Goal: Task Accomplishment & Management: Complete application form

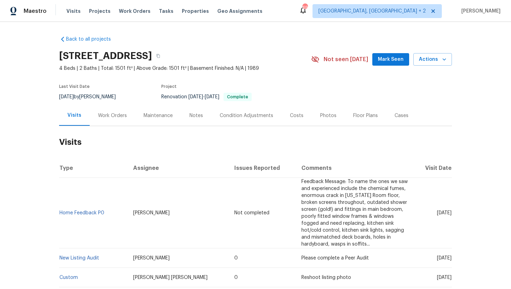
scroll to position [43, 0]
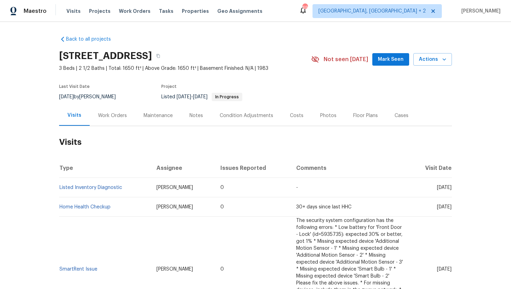
click at [395, 114] on div "Cases" at bounding box center [402, 115] width 14 height 7
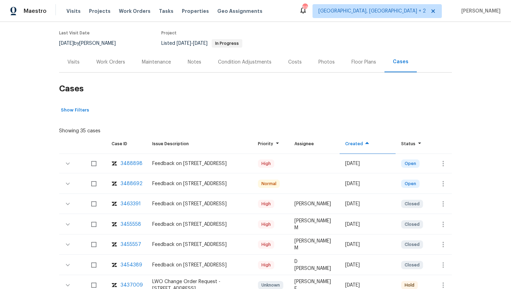
scroll to position [69, 0]
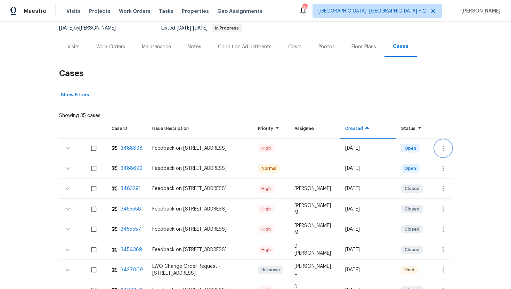
click at [445, 148] on icon "button" at bounding box center [443, 148] width 8 height 8
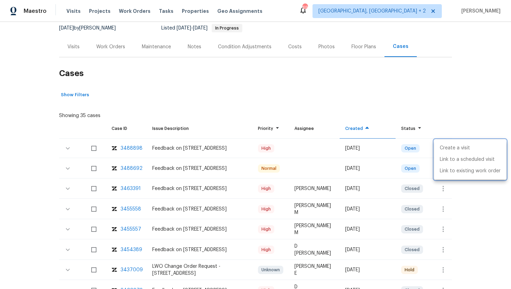
click at [71, 48] on div at bounding box center [255, 144] width 511 height 289
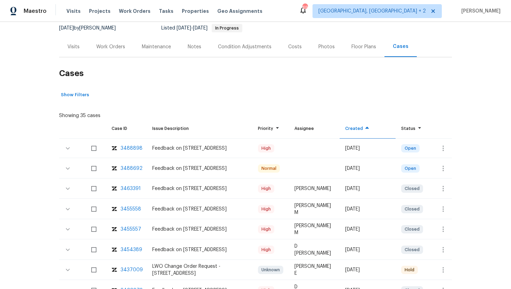
click at [75, 52] on div "Visits" at bounding box center [73, 47] width 29 height 21
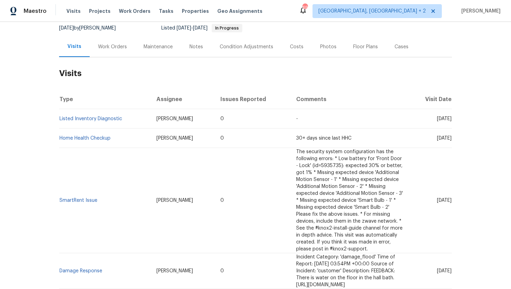
drag, startPoint x: 424, startPoint y: 119, endPoint x: 450, endPoint y: 122, distance: 26.6
click at [450, 122] on td "Fri, Aug 22 2025" at bounding box center [430, 118] width 43 height 19
copy span "Aug 22 2025"
click at [108, 48] on div "Work Orders" at bounding box center [112, 46] width 29 height 7
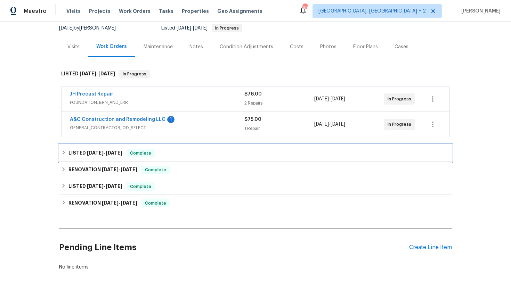
click at [143, 154] on span "Complete" at bounding box center [140, 153] width 27 height 7
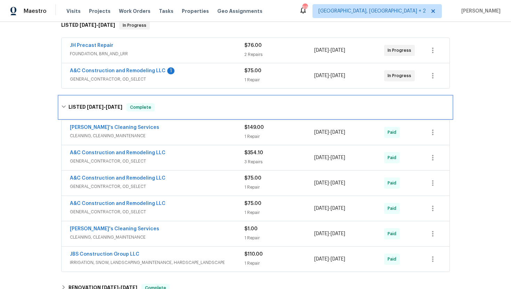
scroll to position [126, 0]
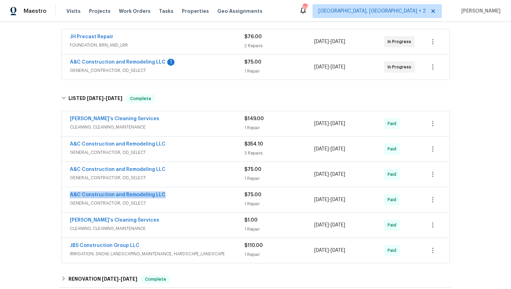
drag, startPoint x: 164, startPoint y: 195, endPoint x: 61, endPoint y: 194, distance: 103.3
click at [61, 194] on div "A&C Construction and Remodeling LLC GENERAL_CONTRACTOR, OD_SELECT $75.00 1 Repa…" at bounding box center [255, 200] width 389 height 26
copy link "A&C Construction and Remodeling LLC"
drag, startPoint x: 367, startPoint y: 201, endPoint x: 313, endPoint y: 201, distance: 53.6
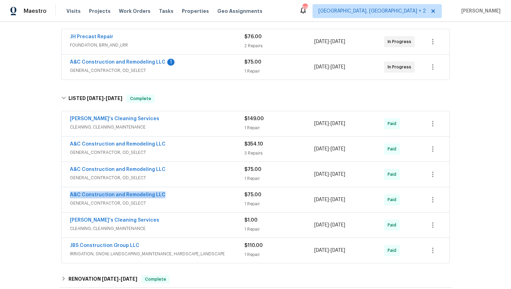
click at [313, 201] on div "A&C Construction and Remodeling LLC GENERAL_CONTRACTOR, OD_SELECT $75.00 1 Repa…" at bounding box center [247, 200] width 355 height 17
copy div "6/22/2025 - 6/25/2025"
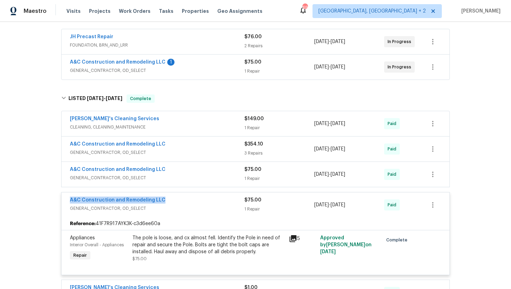
scroll to position [0, 0]
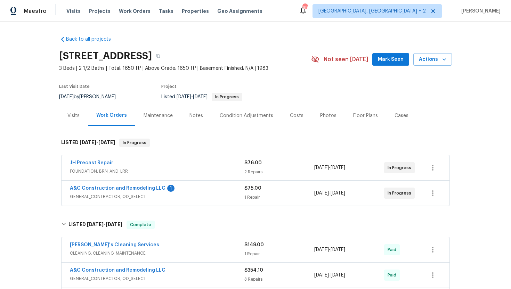
click at [77, 117] on div "Visits" at bounding box center [73, 115] width 12 height 7
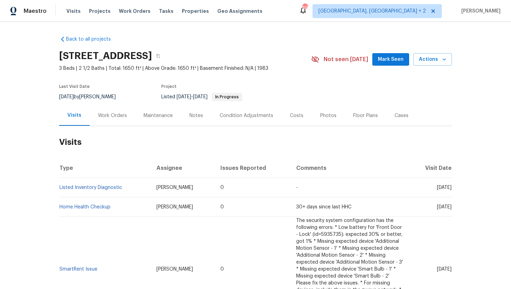
click at [106, 114] on div "Work Orders" at bounding box center [112, 115] width 29 height 7
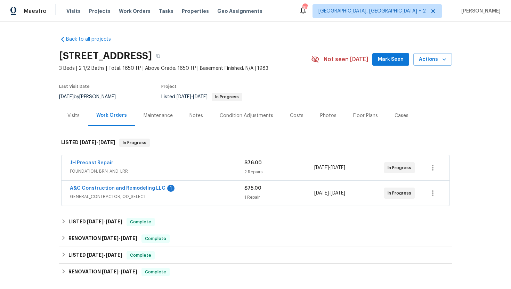
click at [71, 123] on div "Visits" at bounding box center [73, 115] width 29 height 21
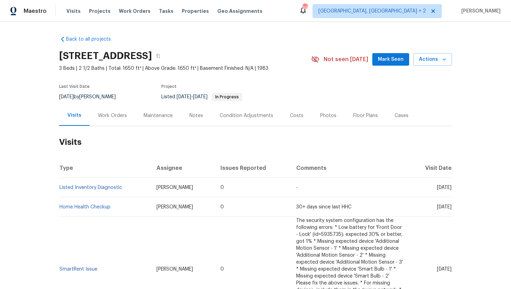
click at [397, 121] on div "Cases" at bounding box center [401, 115] width 31 height 21
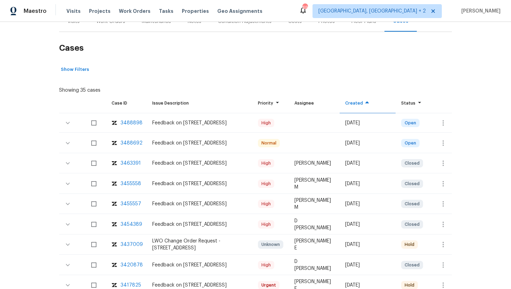
scroll to position [98, 0]
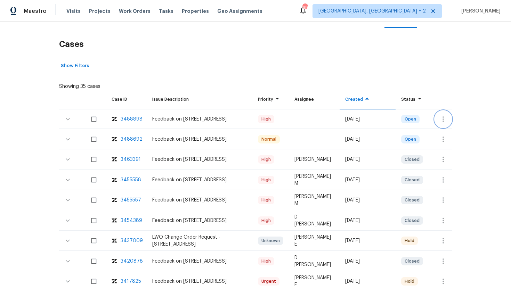
click at [445, 122] on icon "button" at bounding box center [443, 119] width 8 height 8
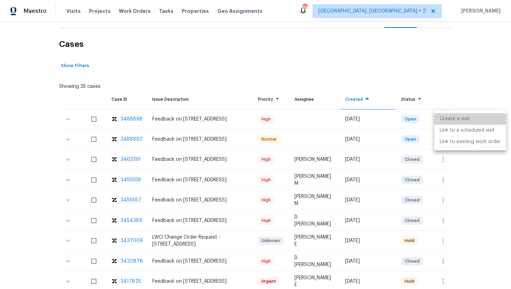
click at [454, 120] on li "Create a visit" at bounding box center [470, 118] width 72 height 11
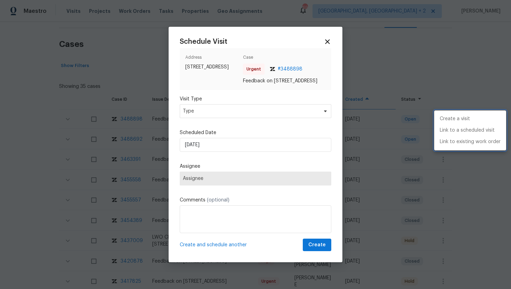
click at [203, 112] on div at bounding box center [255, 144] width 511 height 289
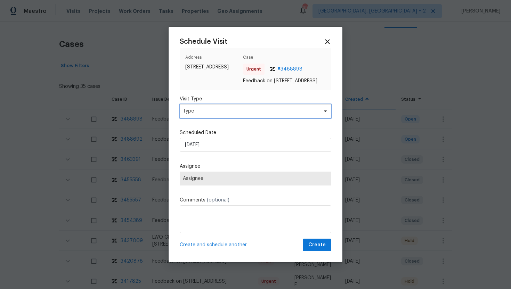
click at [203, 115] on span "Type" at bounding box center [250, 111] width 135 height 7
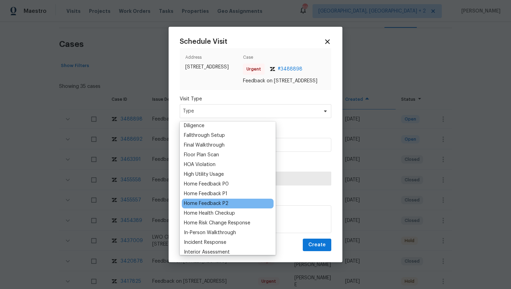
scroll to position [160, 0]
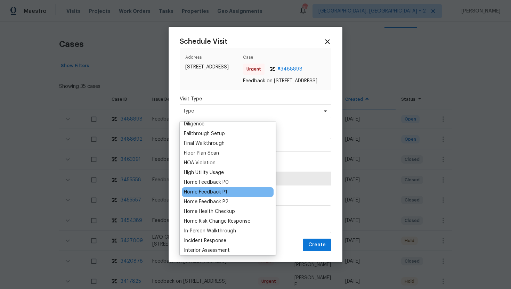
click at [218, 193] on div "Home Feedback P1" at bounding box center [205, 192] width 43 height 7
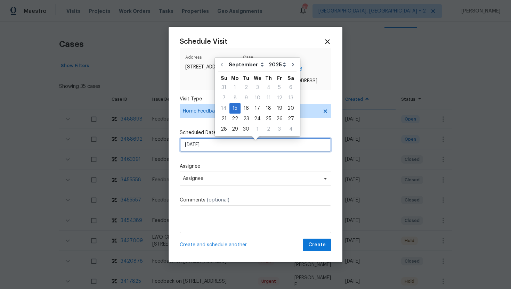
click at [220, 148] on input "[DATE]" at bounding box center [256, 145] width 152 height 14
click at [245, 108] on div "16" at bounding box center [246, 109] width 11 height 10
type input "9/16/2025"
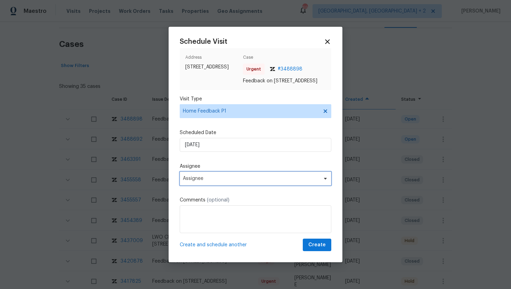
click at [218, 186] on span "Assignee" at bounding box center [256, 179] width 152 height 14
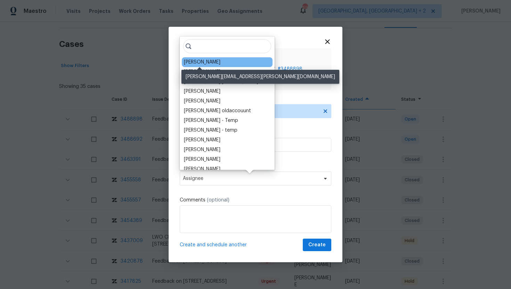
click at [210, 60] on div "Joshua Beatty" at bounding box center [202, 62] width 37 height 7
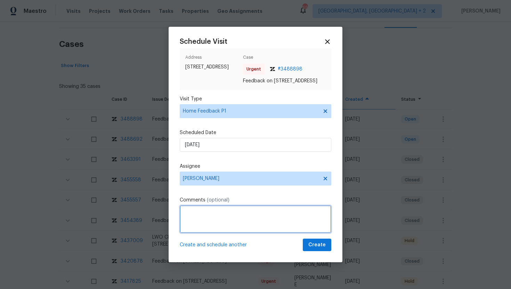
click at [200, 224] on textarea at bounding box center [256, 220] width 152 height 28
paste textarea "Buyer calling for access, after full verification, I tried to give the access b…"
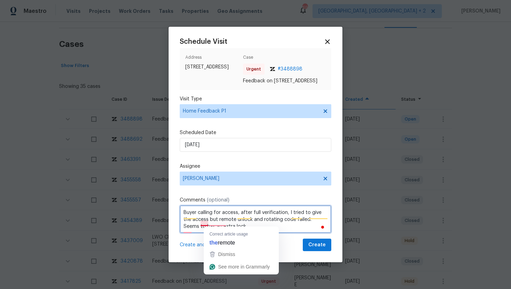
click at [204, 224] on textarea "Buyer calling for access, after full verification, I tried to give the access b…" at bounding box center [256, 220] width 152 height 28
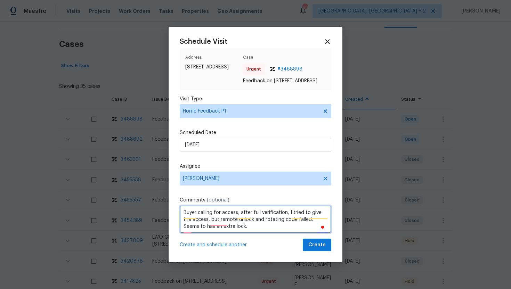
click at [221, 218] on textarea "Buyer calling for access, after full verification, I tried to give the access, …" at bounding box center [256, 220] width 152 height 28
click at [221, 224] on textarea "Buyer calling for access, after full verification, I tried to give the access, …" at bounding box center [256, 220] width 152 height 28
click at [194, 231] on textarea "Buyer calling for access, after full verification, I tried to give the access, …" at bounding box center [256, 220] width 152 height 28
type textarea "Buyer calling for access, after full verification, I tried to give the access, …"
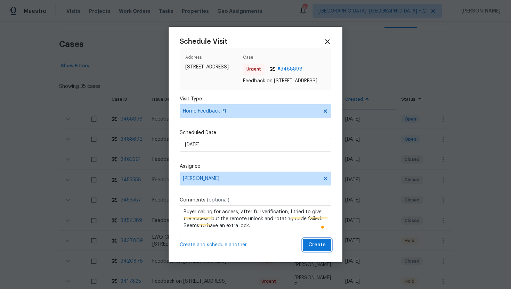
click at [316, 248] on span "Create" at bounding box center [316, 245] width 17 height 9
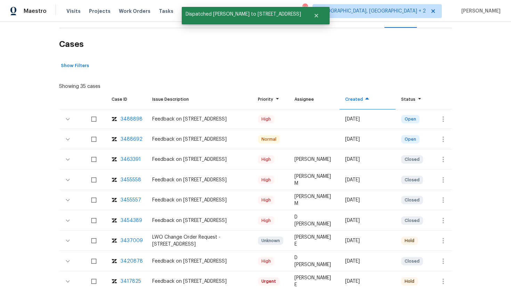
scroll to position [0, 0]
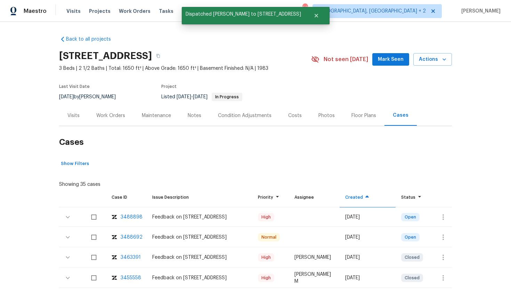
click at [73, 121] on div "Visits" at bounding box center [73, 115] width 29 height 21
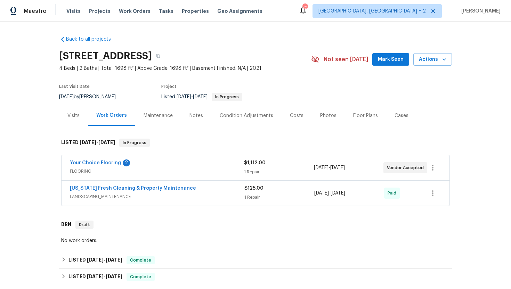
click at [70, 124] on div "Visits" at bounding box center [73, 115] width 29 height 21
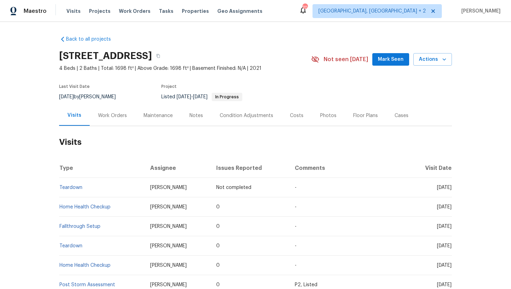
click at [109, 113] on div "Work Orders" at bounding box center [112, 115] width 29 height 7
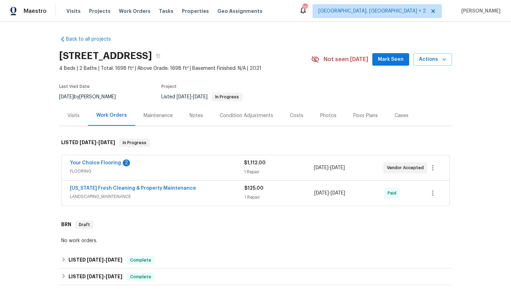
scroll to position [29, 0]
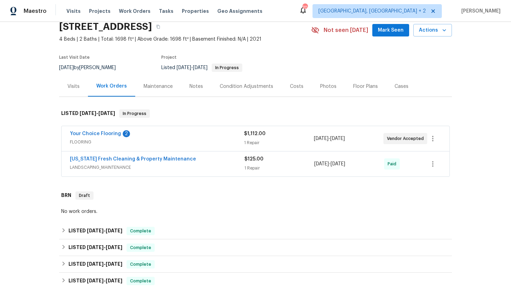
click at [179, 142] on span "FLOORING" at bounding box center [157, 142] width 174 height 7
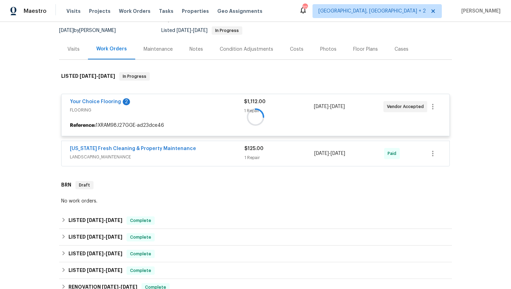
scroll to position [73, 0]
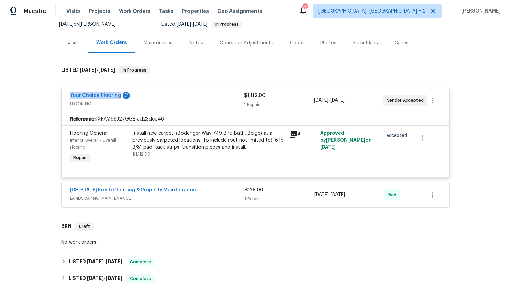
drag, startPoint x: 67, startPoint y: 95, endPoint x: 118, endPoint y: 98, distance: 50.2
click at [118, 98] on div "Your Choice Flooring 2 FLOORING $1,112.00 1 Repair 8/6/2025 - 8/11/2025 Vendor …" at bounding box center [256, 100] width 388 height 25
copy link "Your Choice Flooring"
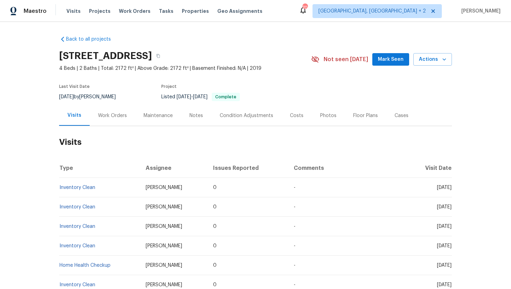
click at [111, 117] on div "Work Orders" at bounding box center [112, 115] width 29 height 7
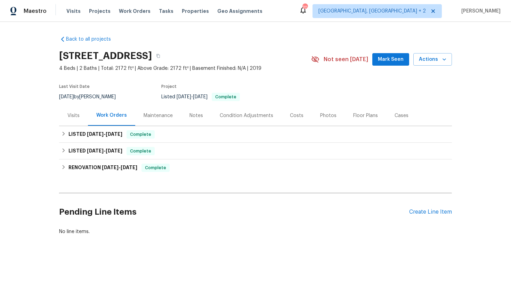
click at [79, 119] on div "Visits" at bounding box center [73, 115] width 29 height 21
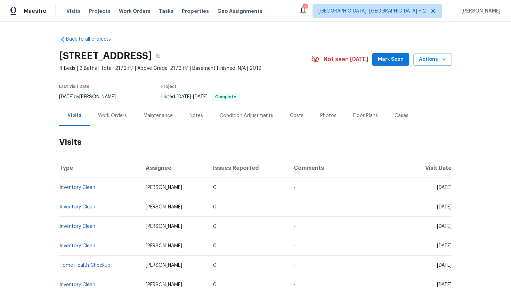
click at [116, 112] on div "Work Orders" at bounding box center [112, 115] width 29 height 7
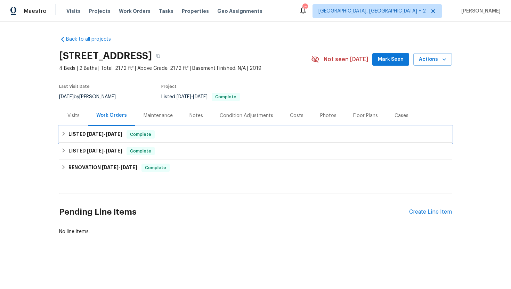
click at [129, 137] on span "Complete" at bounding box center [140, 134] width 27 height 7
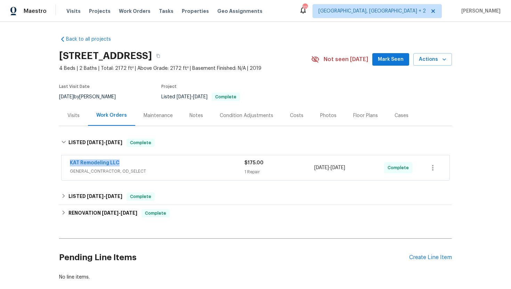
drag, startPoint x: 134, startPoint y: 163, endPoint x: 58, endPoint y: 163, distance: 76.2
click at [57, 163] on div "Back to all projects 3522 W Ringtail Den Way, Tucson, AZ 85742 4 Beds | 2 Baths…" at bounding box center [255, 155] width 511 height 267
copy link "KAT Remodeling LLC"
drag, startPoint x: 366, startPoint y: 176, endPoint x: 303, endPoint y: 173, distance: 63.0
click at [303, 172] on div "KAT Remodeling LLC GENERAL_CONTRACTOR, OD_SELECT $175.00 1 Repair 6/3/2025 - 6/…" at bounding box center [247, 168] width 355 height 17
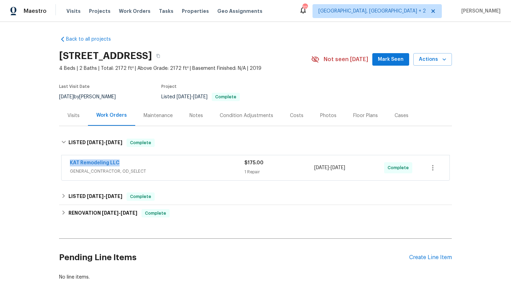
copy div "6/3/2025 - 6/4/2025"
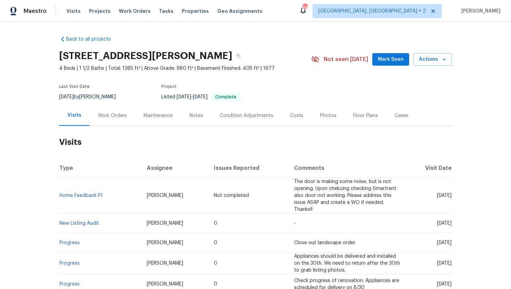
drag, startPoint x: 183, startPoint y: 197, endPoint x: 129, endPoint y: 197, distance: 54.2
click at [129, 197] on tr "Home Feedback P1 [PERSON_NAME] Not completed The door is making some noise, but…" at bounding box center [255, 196] width 393 height 36
copy tr "[PERSON_NAME]"
click at [343, 221] on td "-" at bounding box center [348, 223] width 118 height 19
drag, startPoint x: 423, startPoint y: 224, endPoint x: 451, endPoint y: 227, distance: 27.6
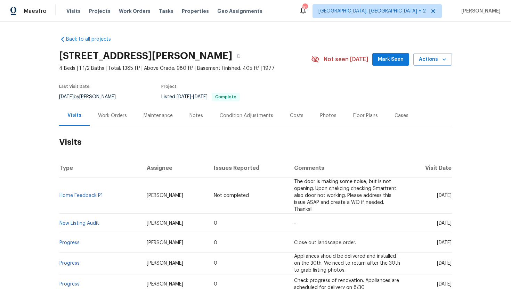
click at [451, 227] on td "[DATE]" at bounding box center [430, 223] width 46 height 19
copy span "Sep 03 2025"
click at [109, 114] on div "Work Orders" at bounding box center [112, 115] width 29 height 7
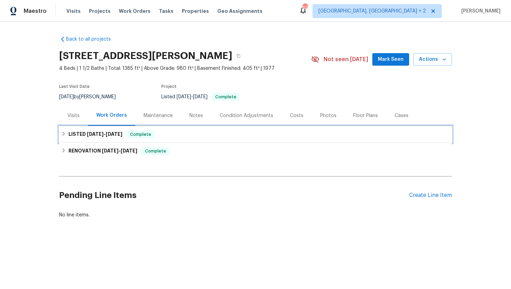
click at [117, 135] on span "9/5/25" at bounding box center [114, 134] width 17 height 5
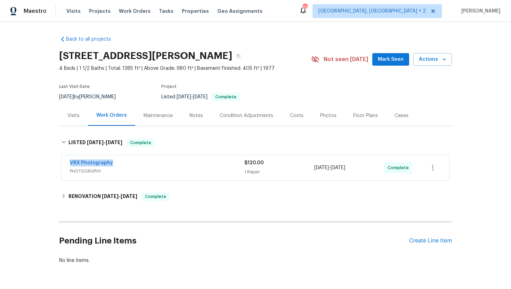
drag, startPoint x: 120, startPoint y: 164, endPoint x: 55, endPoint y: 163, distance: 65.0
click at [55, 163] on div "Back to all projects 5365 Sherry Ct, Columbus, OH 43232 4 Beds | 1 1/2 Baths | …" at bounding box center [255, 155] width 511 height 267
copy link "VRX Photography"
drag, startPoint x: 366, startPoint y: 168, endPoint x: 312, endPoint y: 167, distance: 53.6
click at [312, 167] on div "VRX Photography PHOTOGRAPHY $120.00 1 Repair 9/4/2025 - 9/5/2025 Complete" at bounding box center [247, 168] width 355 height 17
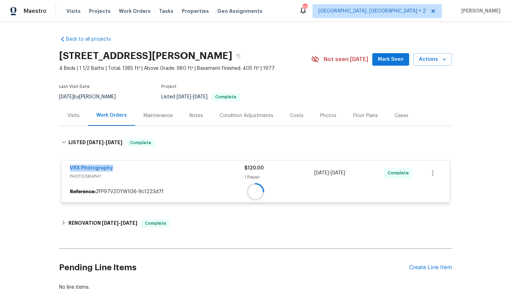
copy div "1 Repair 9/4/2025 - 9/5/2025"
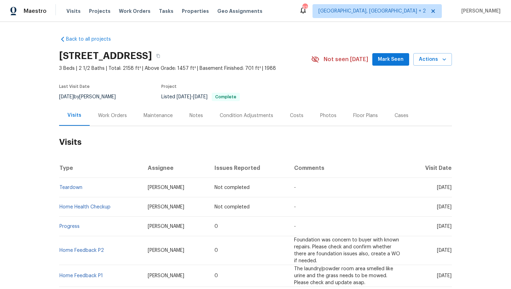
click at [110, 119] on div "Work Orders" at bounding box center [112, 115] width 29 height 7
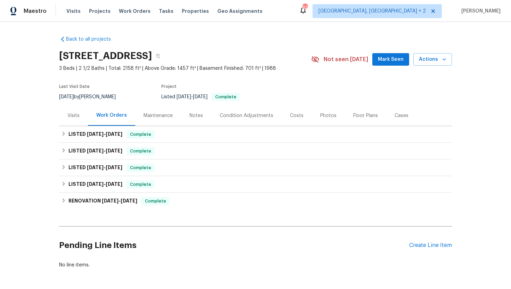
click at [70, 120] on div "Visits" at bounding box center [73, 115] width 29 height 21
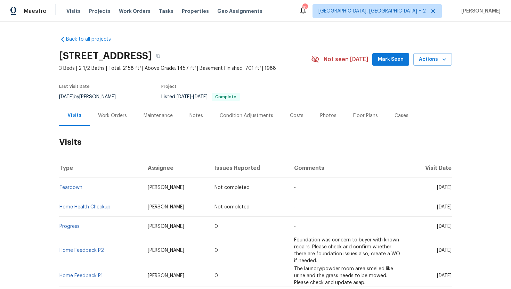
drag, startPoint x: 422, startPoint y: 227, endPoint x: 451, endPoint y: 230, distance: 29.0
click at [451, 230] on td "[DATE]" at bounding box center [430, 226] width 46 height 19
copy span "[DATE]"
click at [108, 116] on div "Work Orders" at bounding box center [112, 115] width 29 height 7
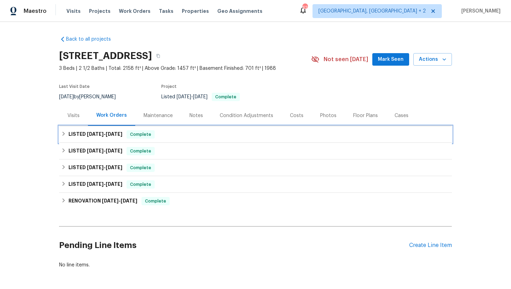
click at [122, 136] on span "7/3/25" at bounding box center [114, 134] width 17 height 5
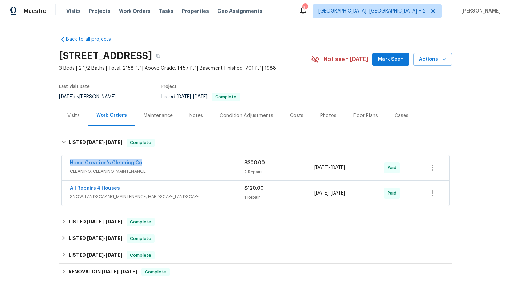
drag, startPoint x: 146, startPoint y: 166, endPoint x: 53, endPoint y: 164, distance: 93.2
click at [53, 164] on div "Back to all projects 38 N Lang Dr, O Fallon, MO 63366 3 Beds | 2 1/2 Baths | To…" at bounding box center [255, 155] width 511 height 267
copy link "Home Creation's Cleaning Co"
drag, startPoint x: 367, startPoint y: 172, endPoint x: 310, endPoint y: 168, distance: 56.5
click at [310, 168] on div "Home Creation's Cleaning Co CLEANING, CLEANING_MAINTENANCE $300.00 2 Repairs 6/…" at bounding box center [247, 168] width 355 height 17
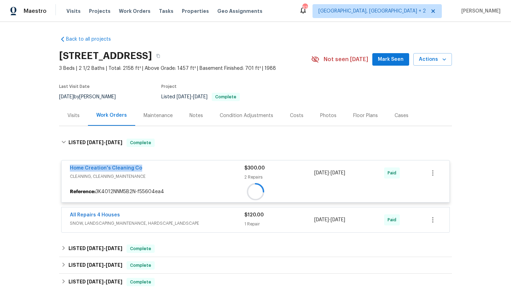
copy div "2 Repairs 6/30/2025 - 7/3/2025"
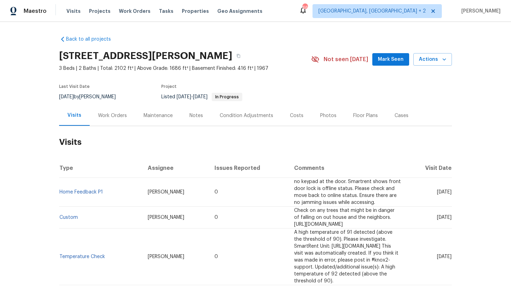
click at [395, 120] on div "Cases" at bounding box center [401, 115] width 31 height 21
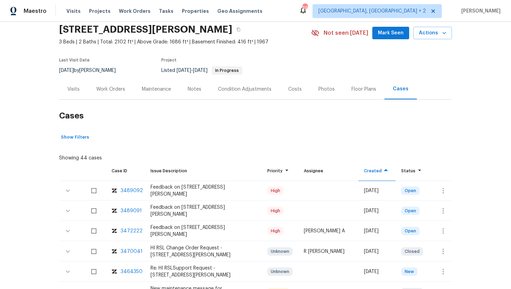
scroll to position [61, 0]
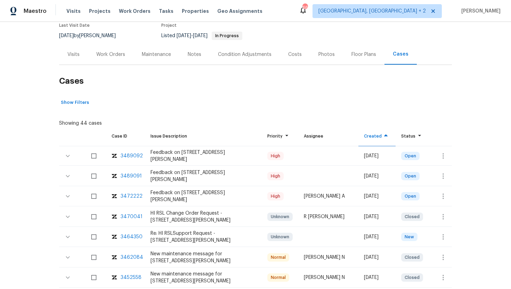
click at [82, 53] on div "Visits" at bounding box center [73, 54] width 29 height 21
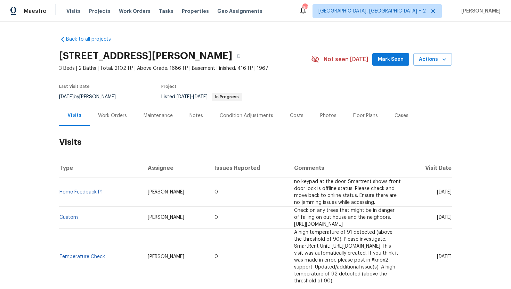
click at [110, 115] on div "Work Orders" at bounding box center [112, 115] width 29 height 7
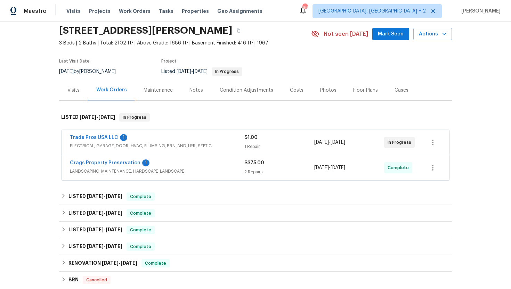
scroll to position [35, 0]
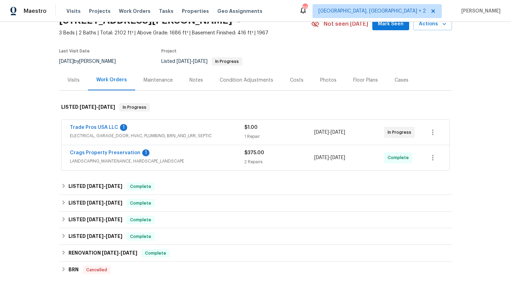
click at [202, 137] on span "ELECTRICAL, GARAGE_DOOR, HVAC, PLUMBING, BRN_AND_LRR, SEPTIC" at bounding box center [157, 135] width 175 height 7
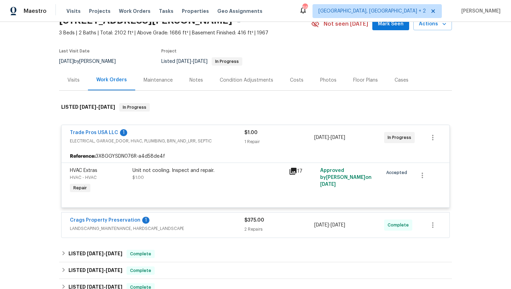
scroll to position [38, 0]
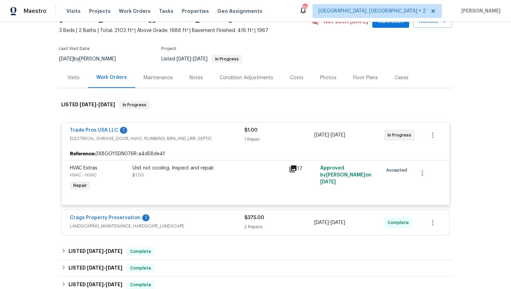
click at [73, 78] on div "Visits" at bounding box center [73, 77] width 12 height 7
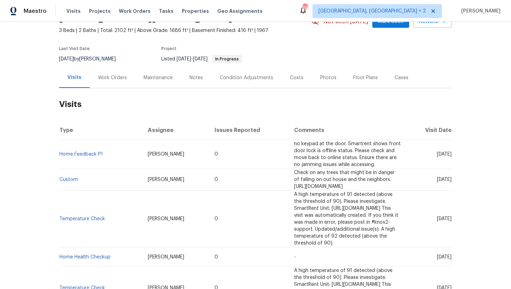
click at [398, 78] on div "Cases" at bounding box center [402, 77] width 14 height 7
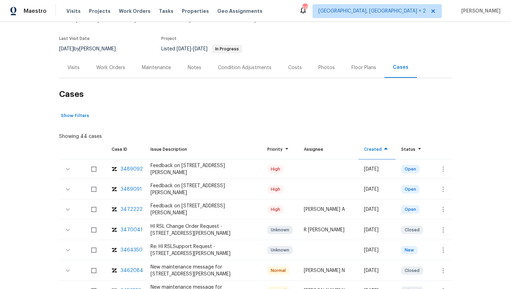
scroll to position [65, 0]
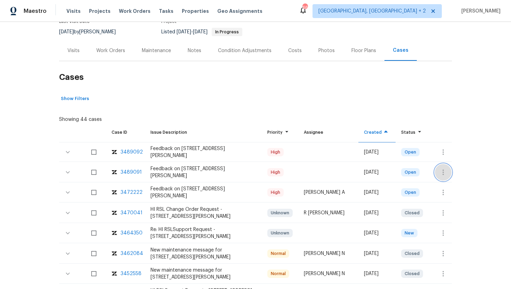
click at [446, 171] on icon "button" at bounding box center [443, 172] width 8 height 8
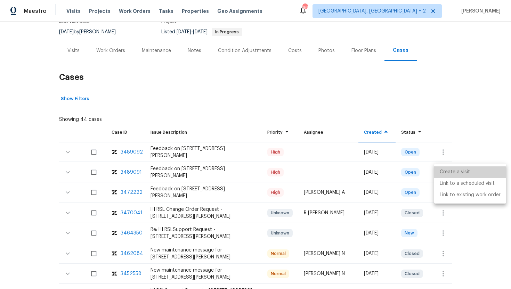
click at [453, 173] on li "Create a visit" at bounding box center [470, 172] width 72 height 11
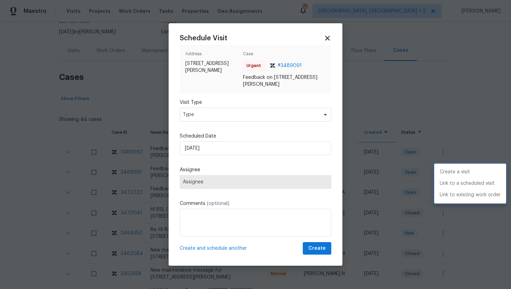
click at [209, 112] on div at bounding box center [255, 144] width 511 height 289
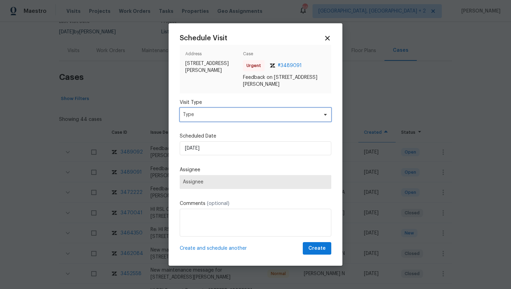
click at [209, 114] on span "Type" at bounding box center [250, 114] width 135 height 7
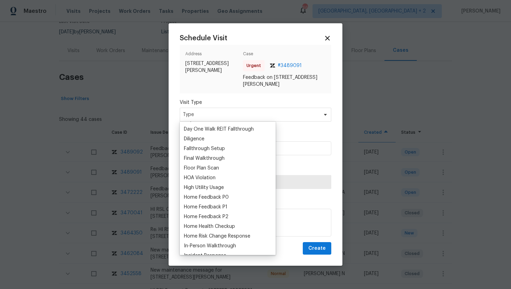
scroll to position [147, 0]
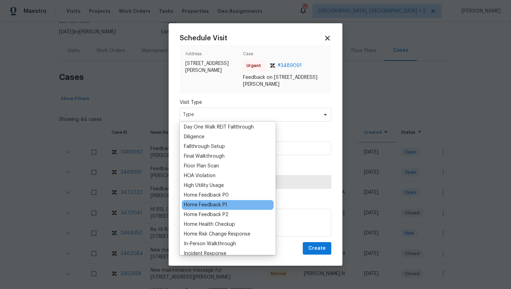
click at [224, 203] on div "Home Feedback P1" at bounding box center [205, 205] width 43 height 7
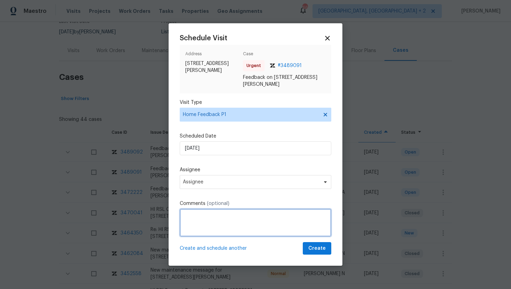
click at [190, 219] on textarea at bounding box center [256, 223] width 152 height 28
paste textarea "The property could use some cleaning. There are a lot of spider webs. Also, the…"
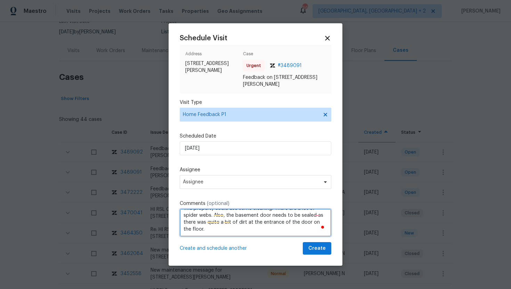
scroll to position [10, 0]
paste textarea "Property smelled as though there is poor air circulation."
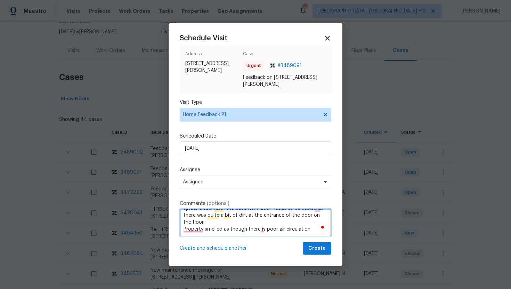
scroll to position [13, 0]
click at [318, 211] on textarea "The property could use some cleaning. There are a lot of spider webs. Also, the…" at bounding box center [256, 223] width 152 height 28
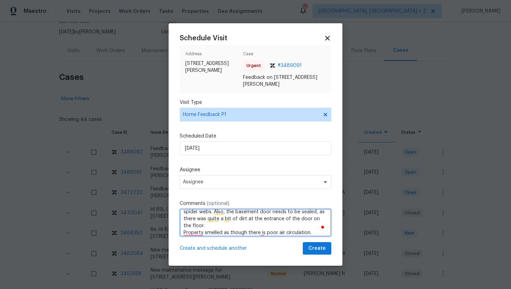
scroll to position [0, 0]
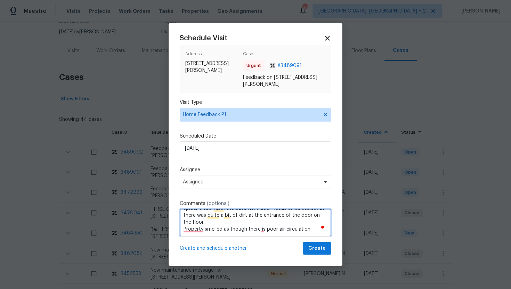
click at [196, 230] on textarea "The property could use some cleaning. There are a lot of spider webs. Also, the…" at bounding box center [256, 223] width 152 height 28
click at [274, 231] on textarea "The property could use some cleaning. There are a lot of spider webs. Also, the…" at bounding box center [256, 223] width 152 height 28
type textarea "The property could use some cleaning. There are a lot of spider webs. Also, the…"
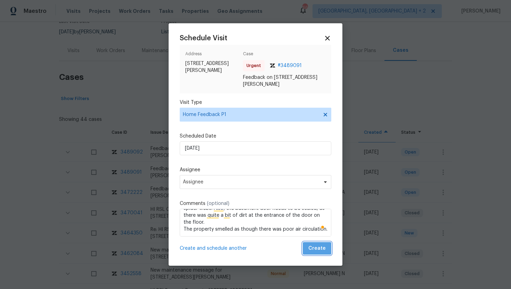
click at [321, 249] on span "Create" at bounding box center [316, 248] width 17 height 9
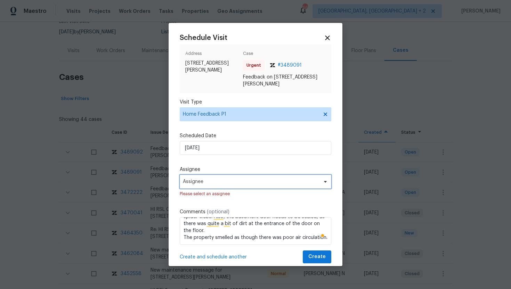
click at [211, 179] on span "Assignee" at bounding box center [256, 182] width 152 height 14
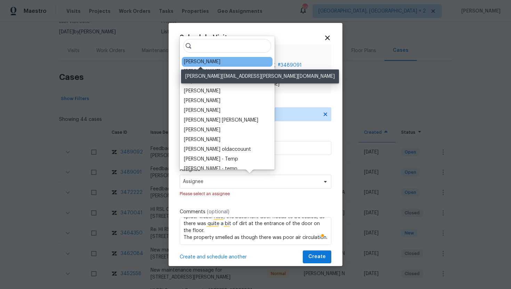
click at [201, 63] on div "Brian Holloway" at bounding box center [202, 61] width 37 height 7
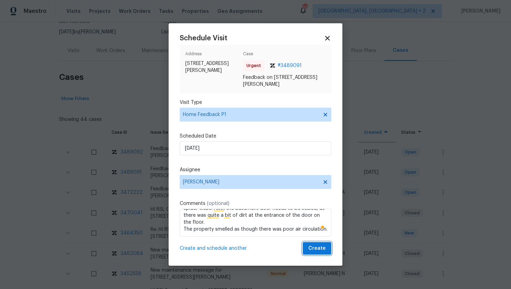
click at [322, 251] on span "Create" at bounding box center [316, 248] width 17 height 9
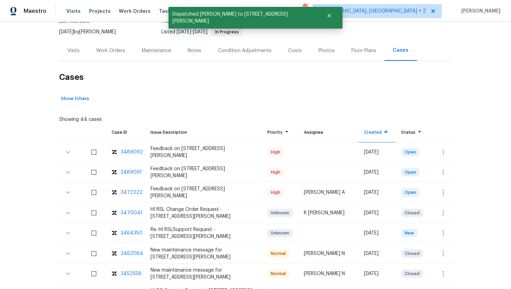
click at [77, 56] on div "Visits" at bounding box center [73, 50] width 29 height 21
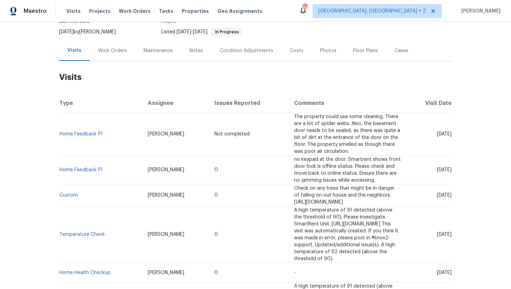
click at [118, 54] on div "Work Orders" at bounding box center [112, 50] width 29 height 7
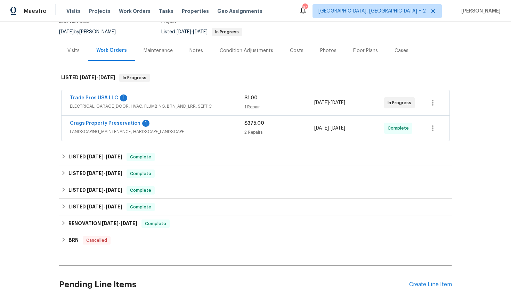
click at [174, 111] on div "Trade Pros USA LLC 1 ELECTRICAL, GARAGE_DOOR, HVAC, PLUMBING, BRN_AND_LRR, SEPT…" at bounding box center [157, 103] width 175 height 17
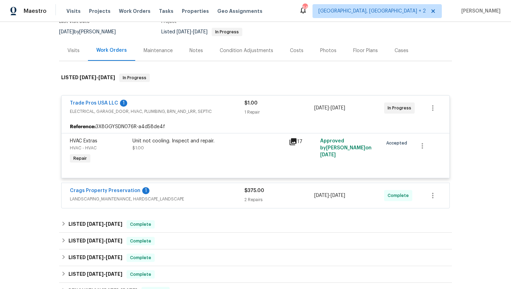
click at [79, 51] on div "Visits" at bounding box center [73, 50] width 29 height 21
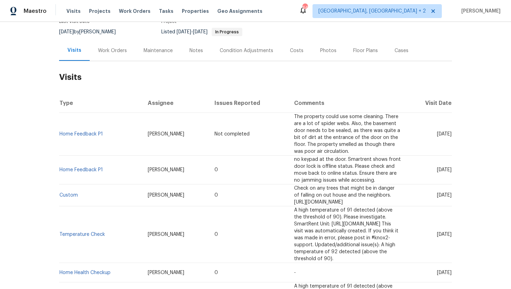
drag, startPoint x: 422, startPoint y: 154, endPoint x: 451, endPoint y: 158, distance: 29.4
click at [451, 158] on td "Mon, Sep 08 2025" at bounding box center [430, 170] width 46 height 29
copy span "Sep 08 2025"
click at [109, 55] on div "Work Orders" at bounding box center [113, 50] width 46 height 21
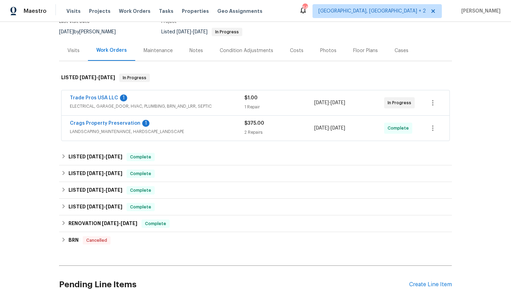
click at [182, 129] on span "LANDSCAPING_MAINTENANCE, HARDSCAPE_LANDSCAPE" at bounding box center [157, 131] width 175 height 7
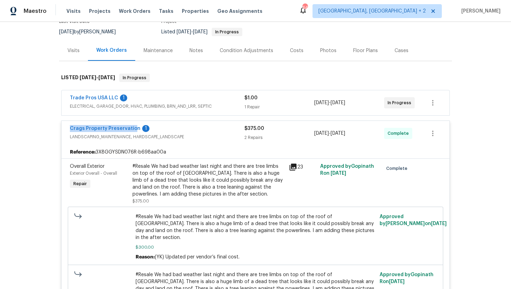
drag, startPoint x: 69, startPoint y: 130, endPoint x: 133, endPoint y: 132, distance: 64.0
click at [133, 132] on div "Crags Property Preservation 1 LANDSCAPING_MAINTENANCE, HARDSCAPE_LANDSCAPE $375…" at bounding box center [256, 133] width 388 height 25
copy link "Crags Property Preservation"
drag, startPoint x: 367, startPoint y: 134, endPoint x: 306, endPoint y: 134, distance: 60.5
click at [306, 134] on div "Crags Property Preservation 1 LANDSCAPING_MAINTENANCE, HARDSCAPE_LANDSCAPE $375…" at bounding box center [247, 133] width 355 height 17
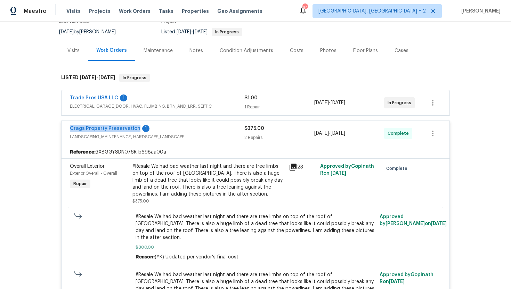
copy div "2 Repairs 8/26/2025 - 9/11/2025"
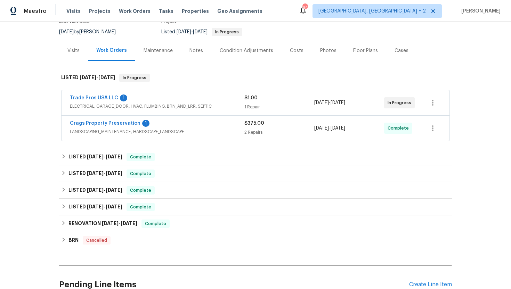
click at [204, 95] on div "Trade Pros USA LLC 1" at bounding box center [157, 99] width 175 height 8
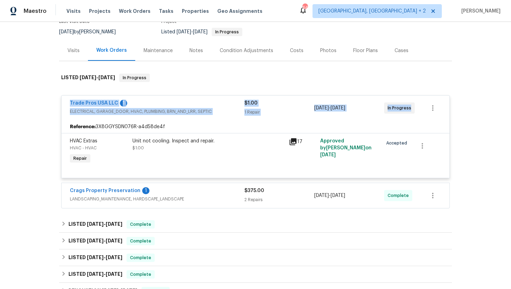
drag, startPoint x: 411, startPoint y: 107, endPoint x: 56, endPoint y: 100, distance: 355.1
click at [56, 100] on div "Back to all projects 1409 Medina Ln, Birmingham, AL 35235 3 Beds | 2 Baths | To…" at bounding box center [255, 155] width 511 height 267
copy div "Trade Pros USA LLC 1 ELECTRICAL, GARAGE_DOOR, HVAC, PLUMBING, BRN_AND_LRR, SEPT…"
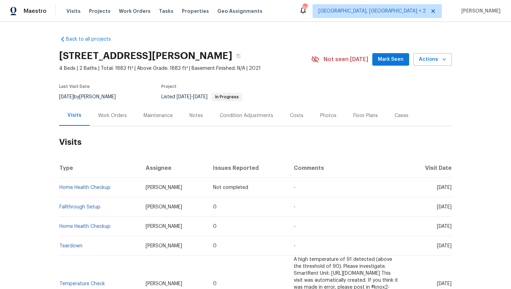
click at [115, 115] on div "Work Orders" at bounding box center [112, 115] width 29 height 7
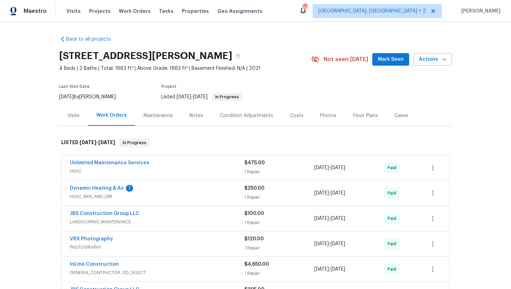
click at [78, 119] on div "Visits" at bounding box center [73, 115] width 12 height 7
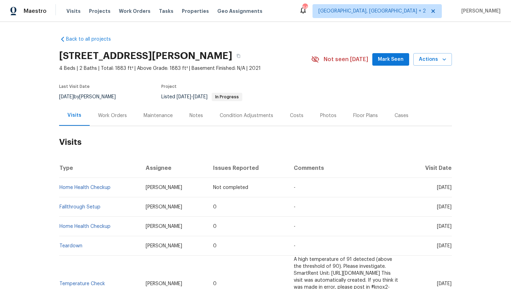
click at [401, 115] on div "Cases" at bounding box center [402, 115] width 14 height 7
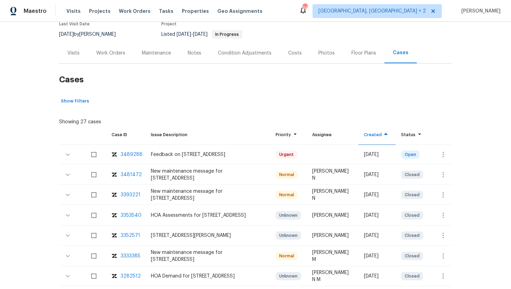
scroll to position [67, 0]
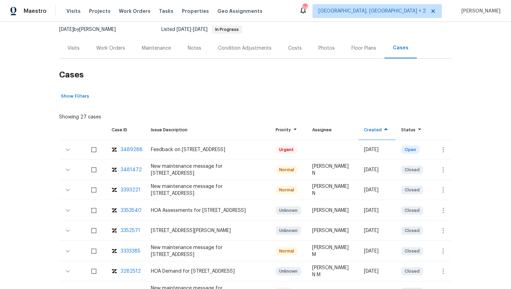
click at [107, 48] on div "Work Orders" at bounding box center [110, 48] width 29 height 7
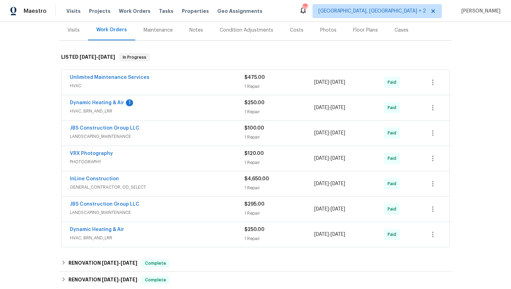
scroll to position [124, 0]
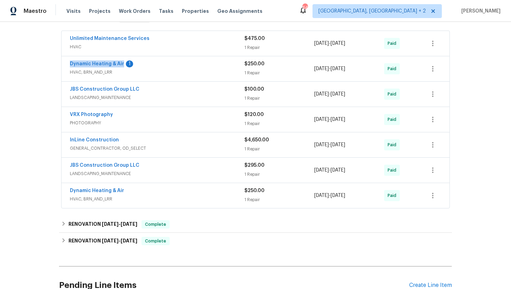
drag, startPoint x: 68, startPoint y: 64, endPoint x: 123, endPoint y: 65, distance: 54.6
click at [123, 65] on div "Dynamic Heating & Air 1 HVAC, BRN_AND_LRR $250.00 1 Repair [DATE] - [DATE] Paid" at bounding box center [256, 68] width 388 height 25
copy link "Dynamic Heating & Air"
drag, startPoint x: 364, startPoint y: 73, endPoint x: 309, endPoint y: 73, distance: 54.9
click at [309, 73] on div "Dynamic Heating & Air 1 HVAC, BRN_AND_LRR $250.00 1 Repair [DATE] - [DATE] Paid" at bounding box center [247, 69] width 355 height 17
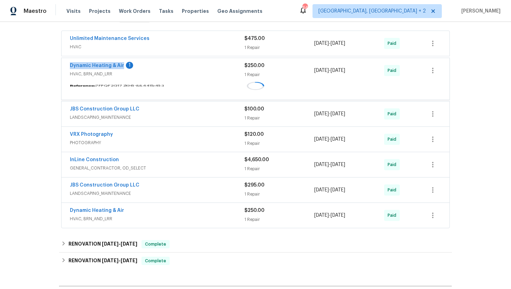
copy div "[DATE] - [DATE]"
